Goal: Find specific page/section

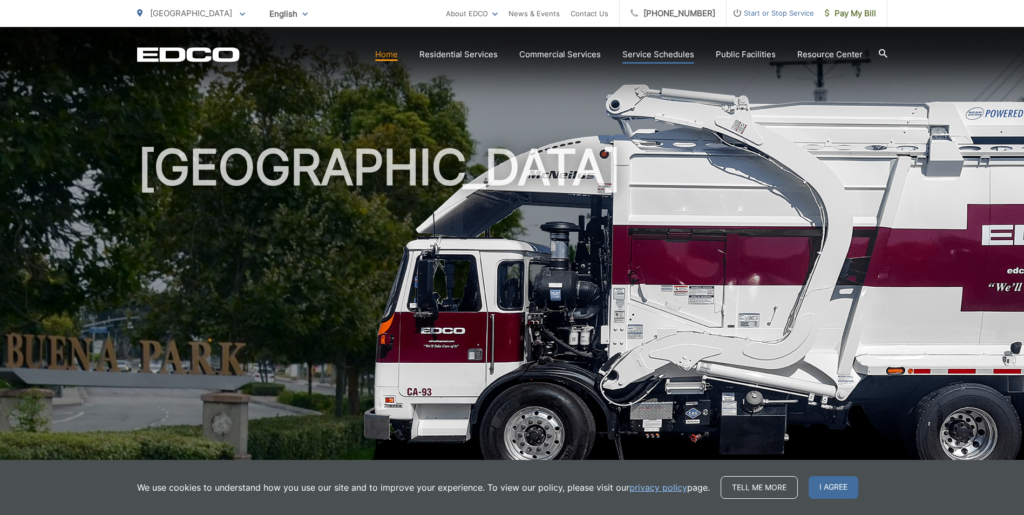
click at [664, 55] on link "Service Schedules" at bounding box center [658, 54] width 72 height 13
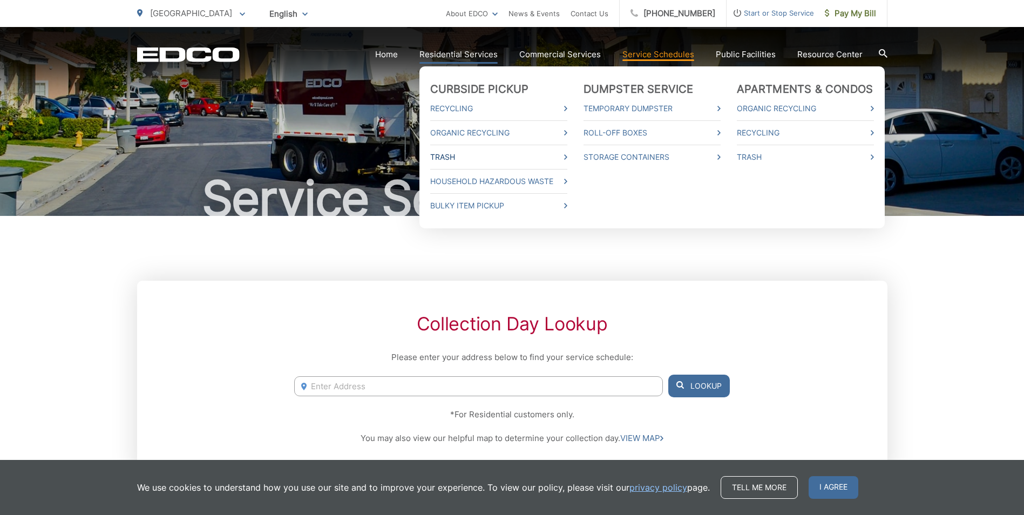
click at [465, 156] on link "Trash" at bounding box center [498, 157] width 137 height 13
